Goal: Use online tool/utility: Utilize a website feature to perform a specific function

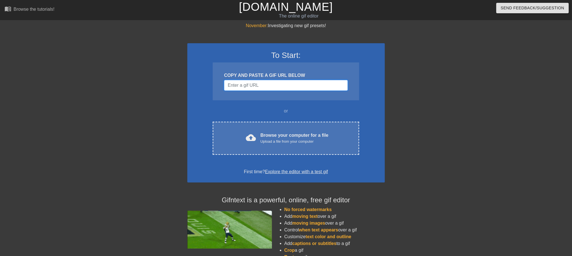
click at [263, 85] on input "Username" at bounding box center [286, 85] width 124 height 11
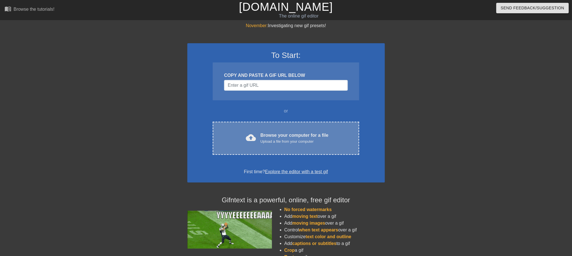
click at [264, 132] on div "Browse your computer for a file Upload a file from your computer" at bounding box center [294, 138] width 68 height 12
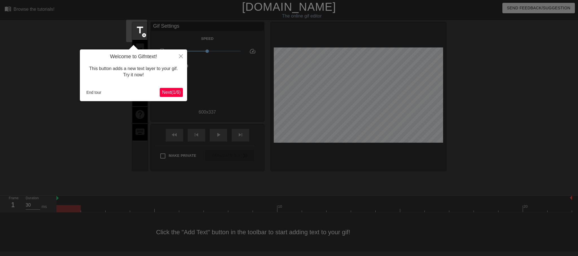
click at [172, 93] on span "Next ( 1 / 6 )" at bounding box center [171, 92] width 19 height 5
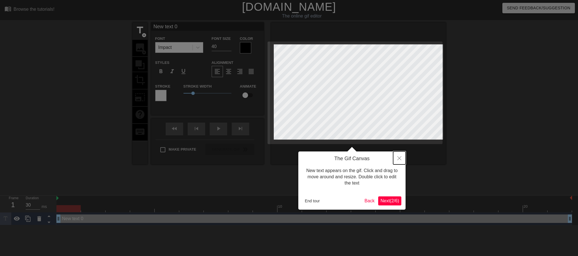
click at [396, 151] on button "Close" at bounding box center [399, 157] width 12 height 13
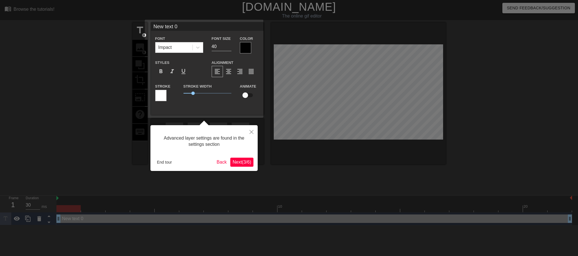
click at [241, 162] on span "Next ( 3 / 6 )" at bounding box center [241, 161] width 19 height 5
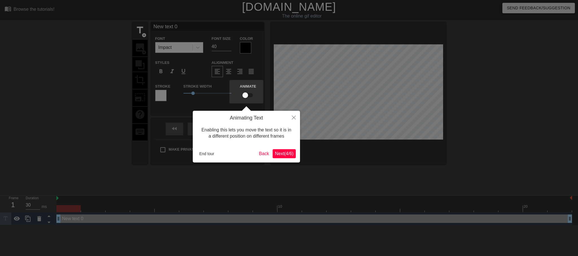
click at [241, 162] on div "Animating Text Enabling this lets you move the text so it is in a different pos…" at bounding box center [246, 137] width 107 height 52
click at [277, 157] on button "Next ( 4 / 6 )" at bounding box center [283, 153] width 23 height 9
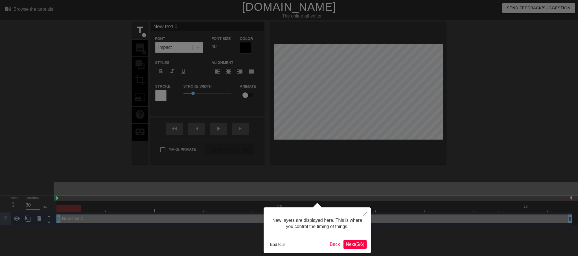
click at [359, 242] on span "Next ( 5 / 6 )" at bounding box center [355, 243] width 19 height 5
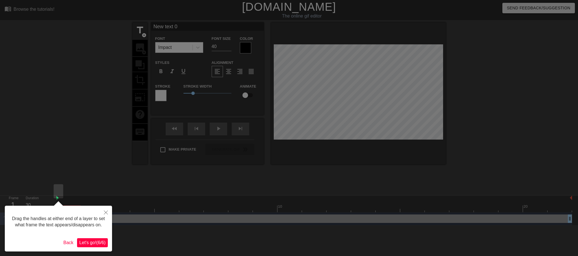
drag, startPoint x: 89, startPoint y: 242, endPoint x: 148, endPoint y: 107, distance: 147.2
click at [91, 241] on span "Let's go! ( 6 / 6 )" at bounding box center [92, 242] width 26 height 5
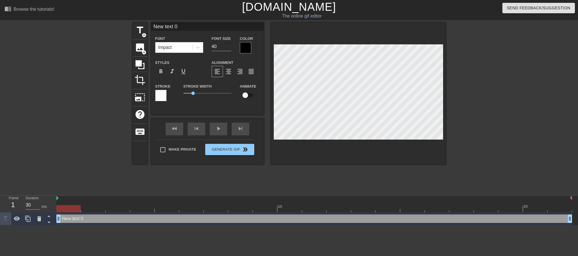
click at [184, 113] on div "New text 0 Font Impact Font Size 40 Color Styles format_bold format_italic form…" at bounding box center [207, 68] width 113 height 93
click at [76, 214] on div "New text 0 drag_handle drag_handle" at bounding box center [313, 218] width 515 height 8
click at [79, 214] on div "New text 0 drag_handle drag_handle" at bounding box center [313, 218] width 515 height 8
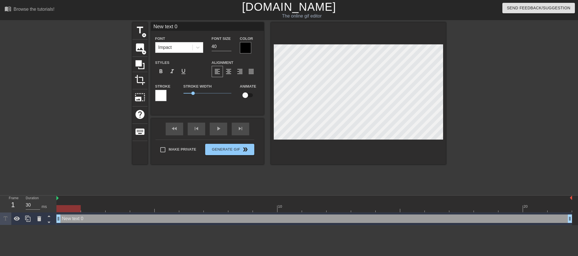
click at [187, 30] on input "New text 0" at bounding box center [207, 26] width 113 height 8
type input "HELLO"
click at [159, 94] on div at bounding box center [160, 95] width 11 height 11
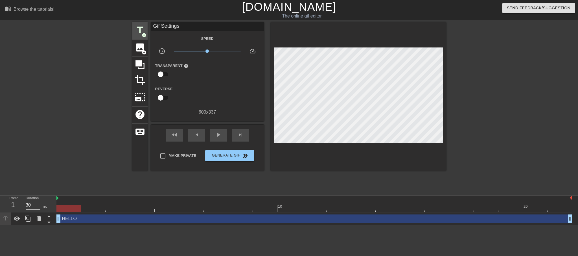
click at [139, 31] on span "title" at bounding box center [140, 30] width 11 height 11
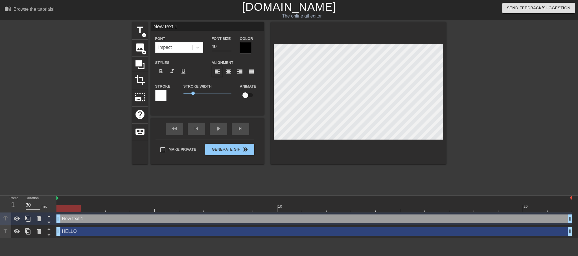
click at [242, 47] on div at bounding box center [245, 47] width 11 height 11
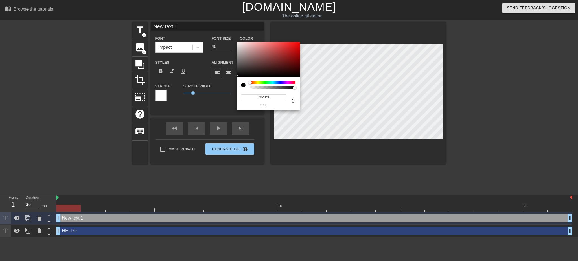
type input "#FFFFFF"
drag, startPoint x: 254, startPoint y: 57, endPoint x: 209, endPoint y: 29, distance: 53.2
click at [207, 20] on div "#FFFFFF hex" at bounding box center [289, 130] width 578 height 261
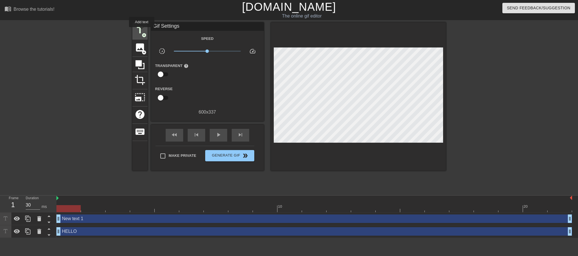
click at [140, 29] on span "title" at bounding box center [140, 30] width 11 height 11
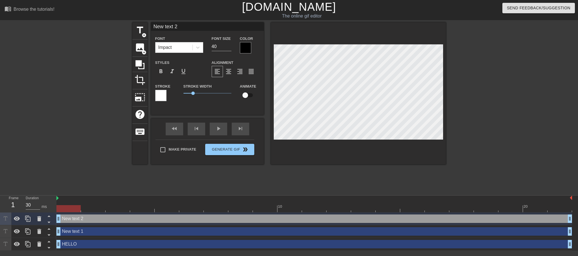
click at [80, 227] on div "New text 1 drag_handle drag_handle" at bounding box center [313, 231] width 515 height 8
type input "New text 1"
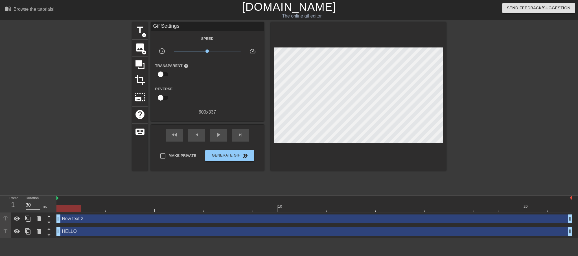
click at [85, 214] on div "New text 2 drag_handle drag_handle" at bounding box center [313, 218] width 515 height 8
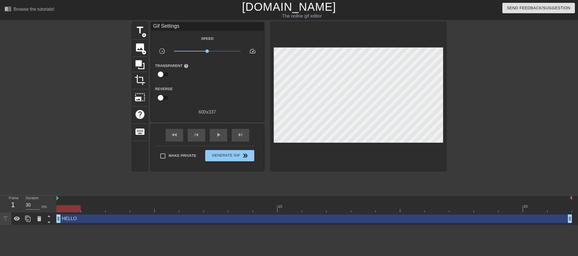
click at [131, 214] on div "HELLO drag_handle drag_handle" at bounding box center [313, 218] width 515 height 8
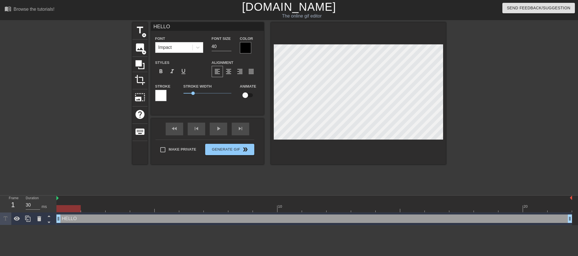
click at [240, 49] on div at bounding box center [245, 47] width 11 height 11
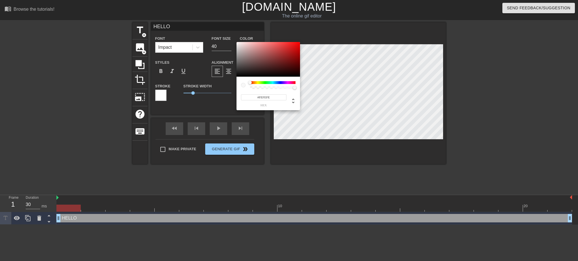
type input "#FFFFFF"
drag, startPoint x: 237, startPoint y: 45, endPoint x: 232, endPoint y: 41, distance: 6.2
click at [234, 40] on div "#FFFFFF hex" at bounding box center [289, 130] width 578 height 261
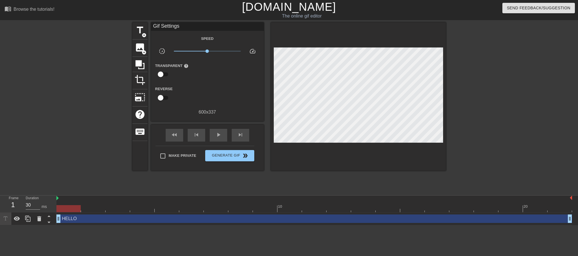
click at [100, 214] on div "HELLO drag_handle drag_handle" at bounding box center [313, 218] width 515 height 8
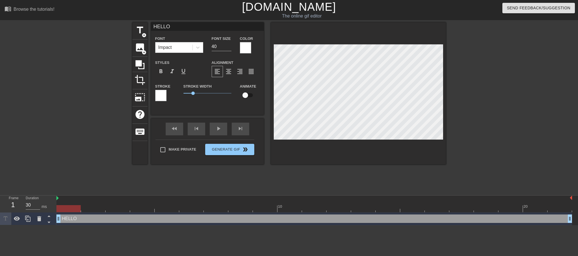
click at [159, 95] on div at bounding box center [160, 95] width 11 height 11
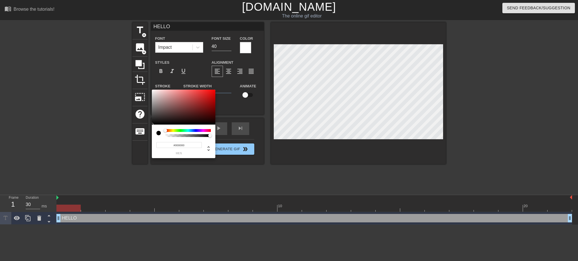
drag, startPoint x: 179, startPoint y: 115, endPoint x: 180, endPoint y: 129, distance: 13.8
click at [180, 129] on div "#000000 hex" at bounding box center [183, 124] width 63 height 69
type input "#000000"
click at [157, 132] on div at bounding box center [158, 133] width 5 height 5
click at [189, 125] on div "#000000 hex" at bounding box center [183, 142] width 63 height 34
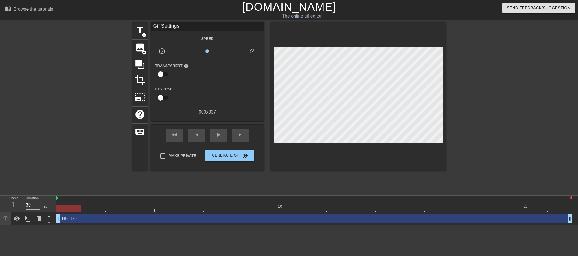
click at [252, 105] on div "Speed slow_motion_video x1.00 speed Transparent help Reverse 600 x 337" at bounding box center [207, 75] width 104 height 80
click at [537, 80] on div "title add_circle image add_circle crop photo_size_select_large help keyboard Gi…" at bounding box center [289, 106] width 578 height 169
click at [179, 146] on div "Make Private Generate Gif double_arrow" at bounding box center [204, 157] width 99 height 22
click at [104, 133] on div "title add_circle image add_circle crop photo_size_select_large help keyboard Gi…" at bounding box center [289, 106] width 578 height 169
click at [118, 72] on div "title add_circle image add_circle crop photo_size_select_large help keyboard Gi…" at bounding box center [289, 106] width 578 height 169
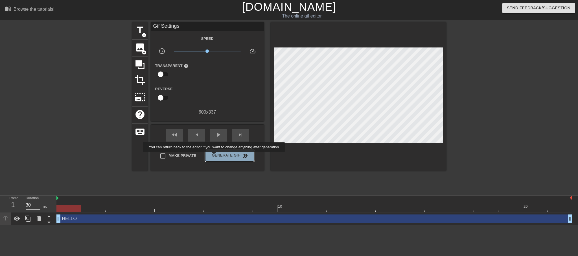
click at [214, 156] on span "Generate Gif double_arrow" at bounding box center [229, 155] width 44 height 7
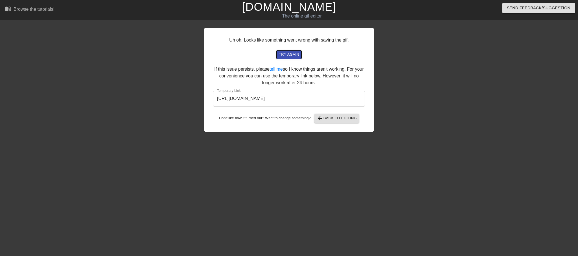
click at [289, 54] on span "try again" at bounding box center [289, 54] width 20 height 6
click at [295, 99] on input "[URL][DOMAIN_NAME]" at bounding box center [289, 99] width 152 height 16
